Goal: Task Accomplishment & Management: Complete application form

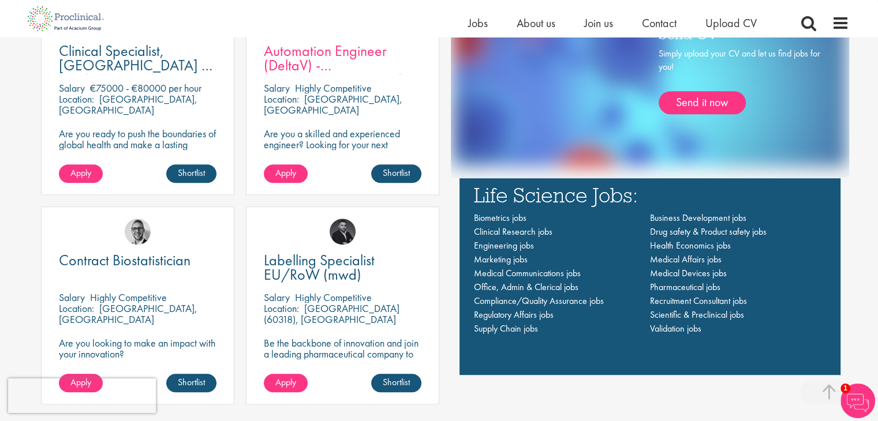
scroll to position [866, 0]
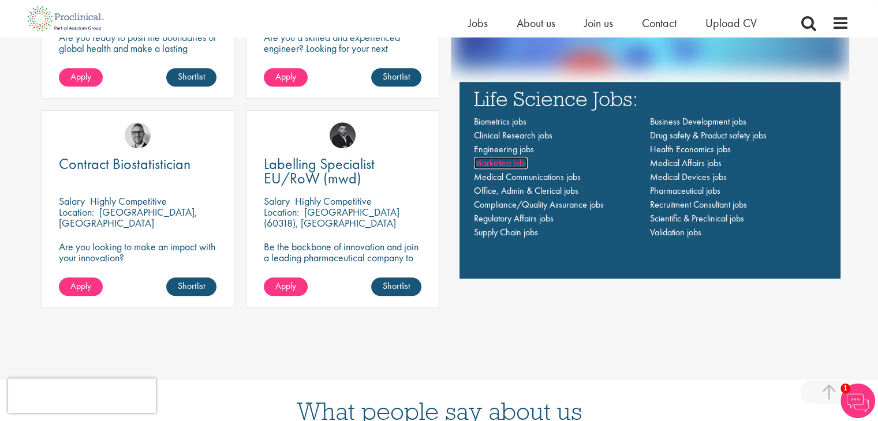
click at [508, 162] on span "Marketing jobs" at bounding box center [501, 163] width 54 height 12
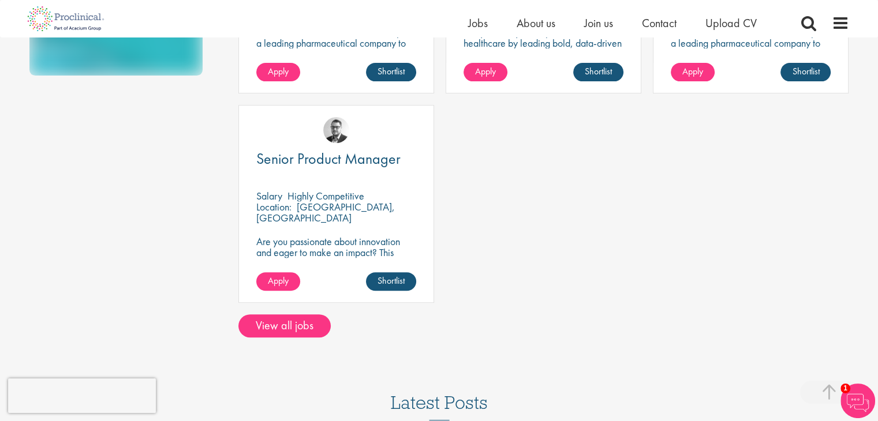
scroll to position [346, 0]
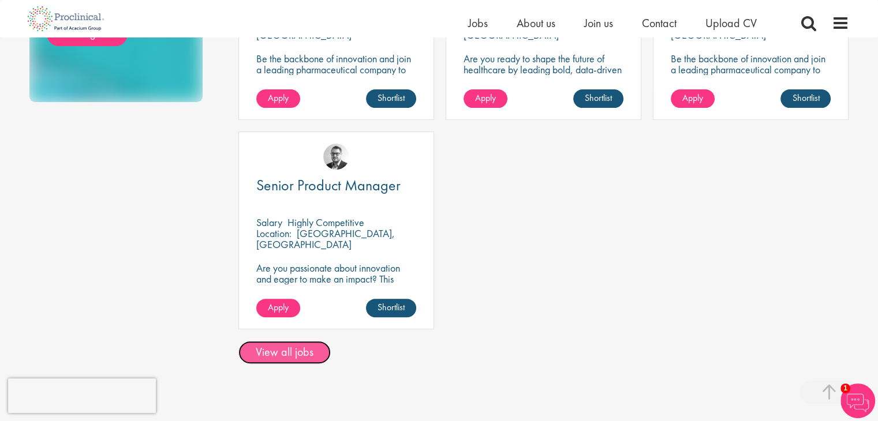
click at [285, 356] on link "View all jobs" at bounding box center [284, 352] width 92 height 23
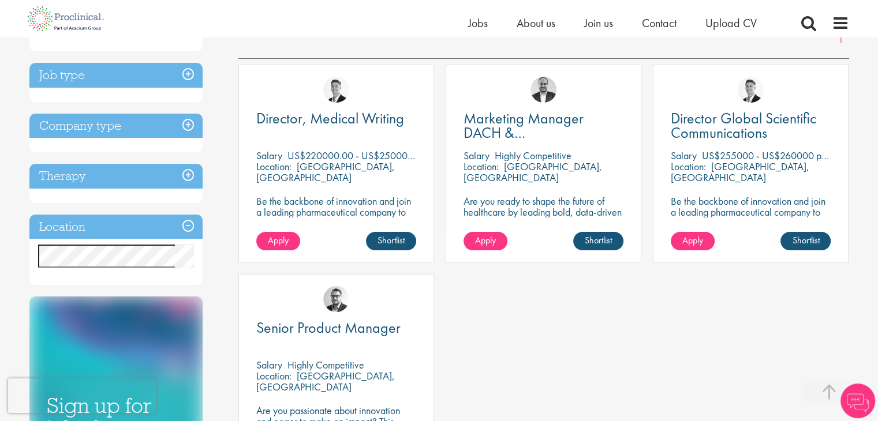
scroll to position [231, 0]
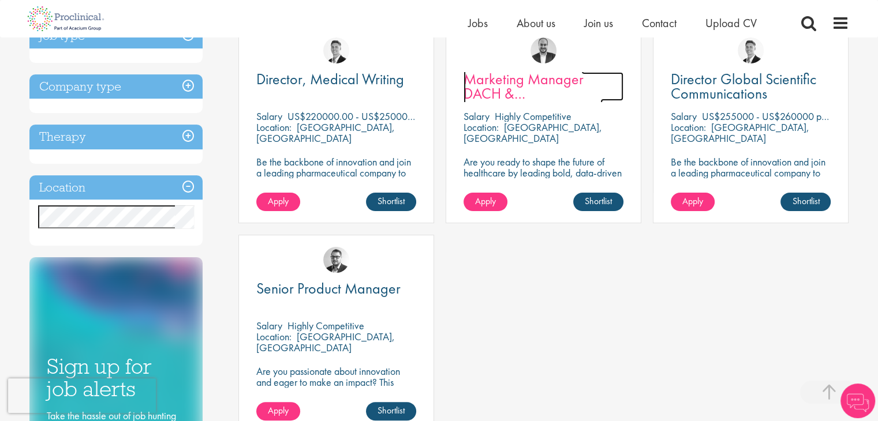
click at [531, 81] on span "Marketing Manager DACH & [GEOGRAPHIC_DATA]" at bounding box center [533, 93] width 139 height 48
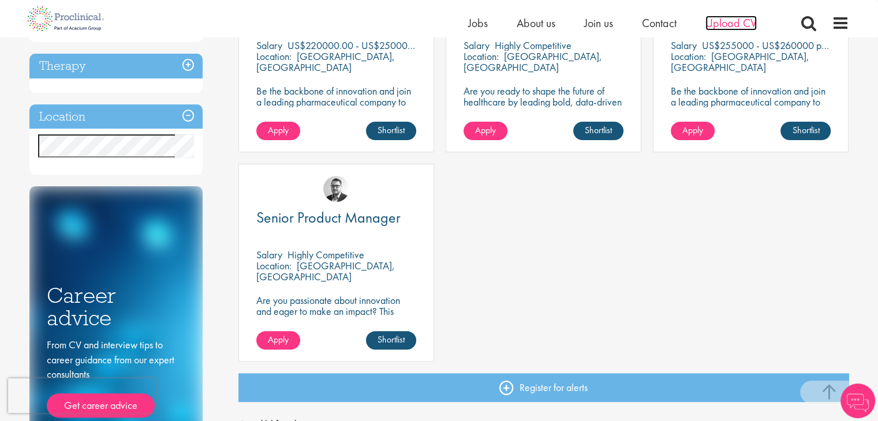
click at [722, 23] on span "Upload CV" at bounding box center [731, 23] width 51 height 15
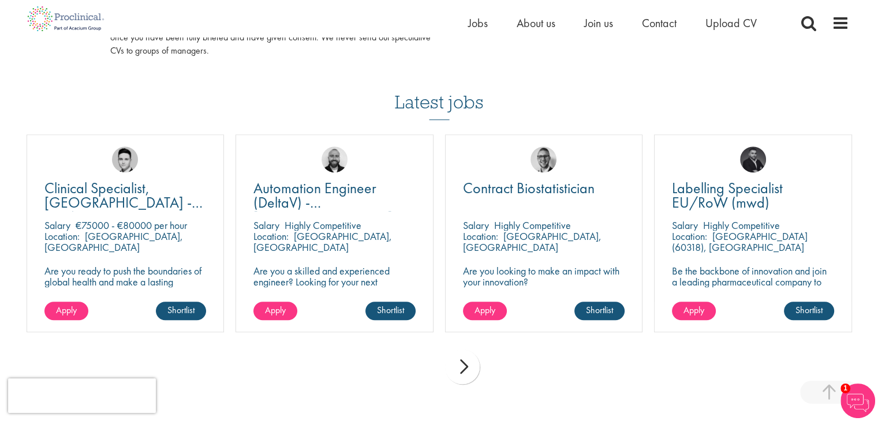
scroll to position [751, 0]
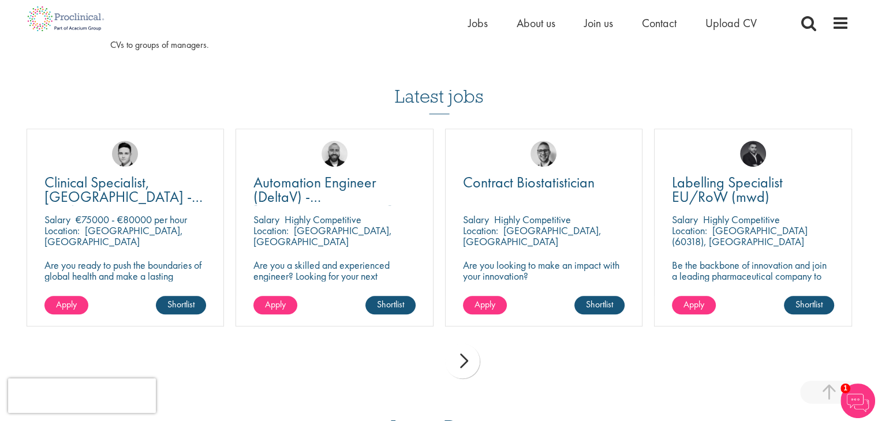
click at [460, 369] on div "next" at bounding box center [462, 361] width 35 height 35
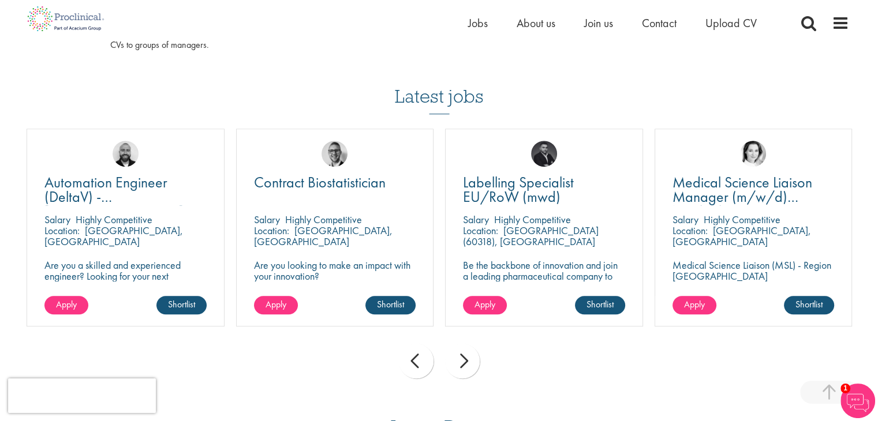
click at [460, 369] on div "next" at bounding box center [462, 361] width 35 height 35
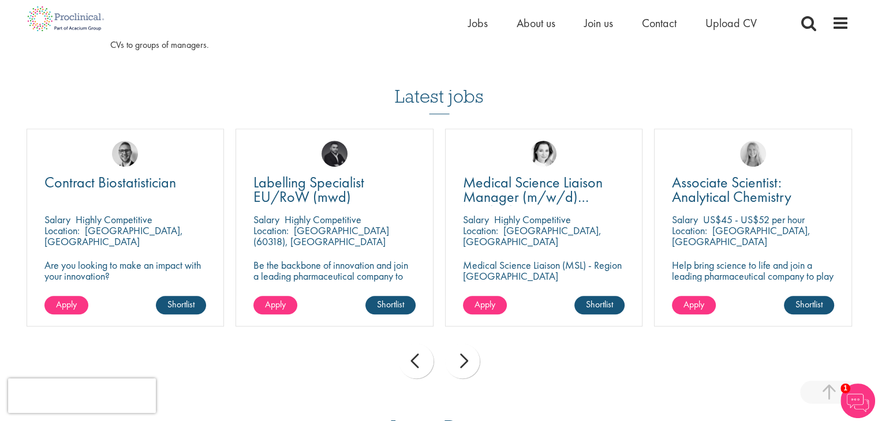
click at [460, 369] on div "next" at bounding box center [462, 361] width 35 height 35
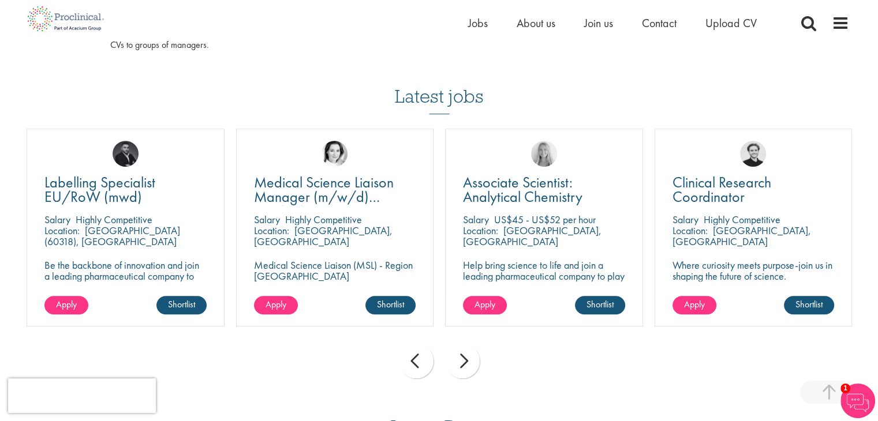
click at [460, 369] on div "next" at bounding box center [462, 361] width 35 height 35
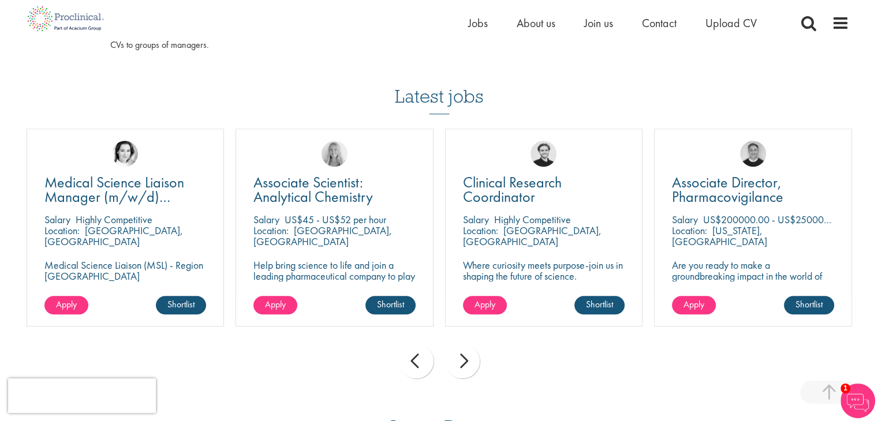
click at [460, 369] on div "next" at bounding box center [462, 361] width 35 height 35
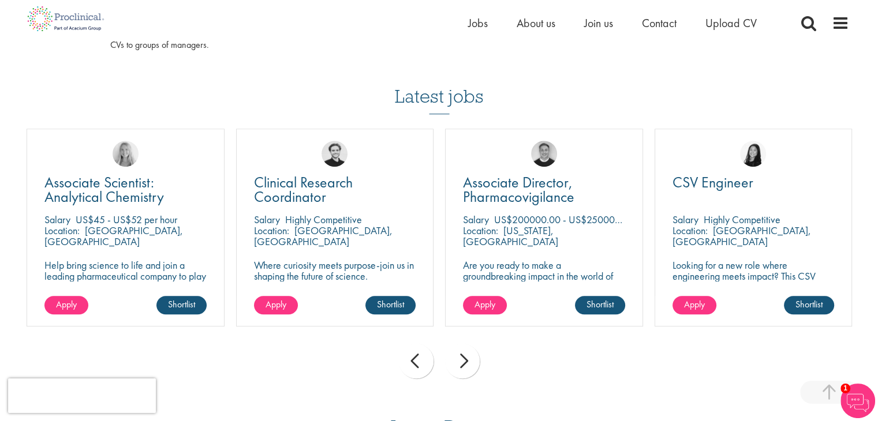
click at [460, 369] on div "next" at bounding box center [462, 361] width 35 height 35
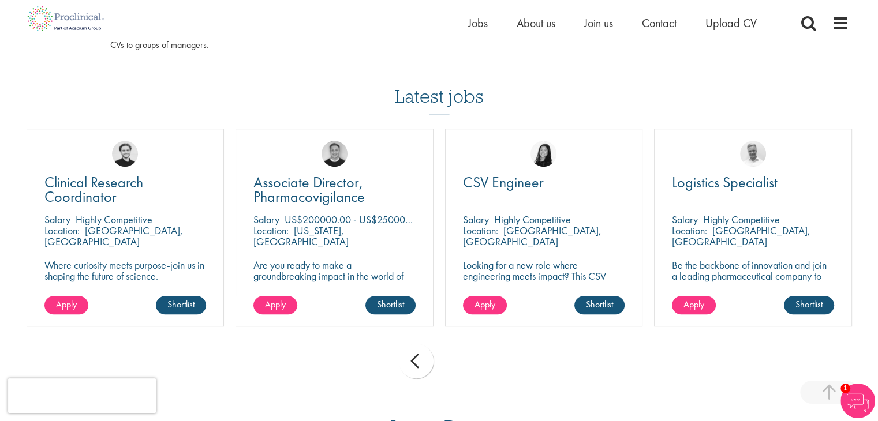
click at [460, 369] on div "prev next" at bounding box center [439, 363] width 837 height 50
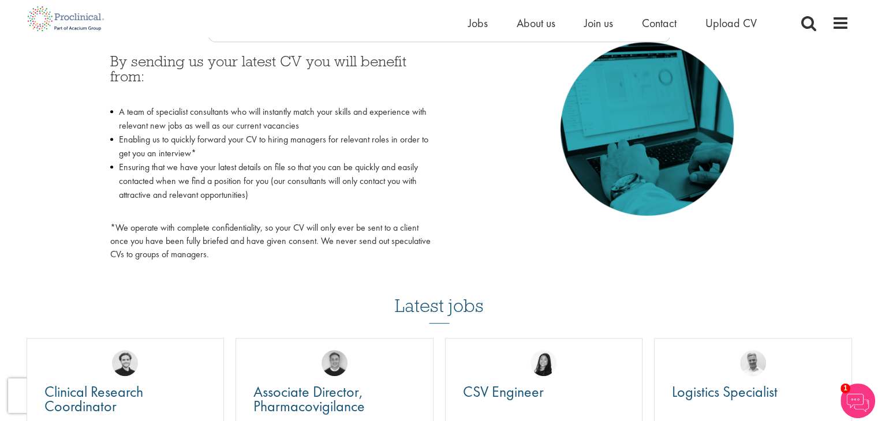
scroll to position [520, 0]
